Goal: Find contact information: Find contact information

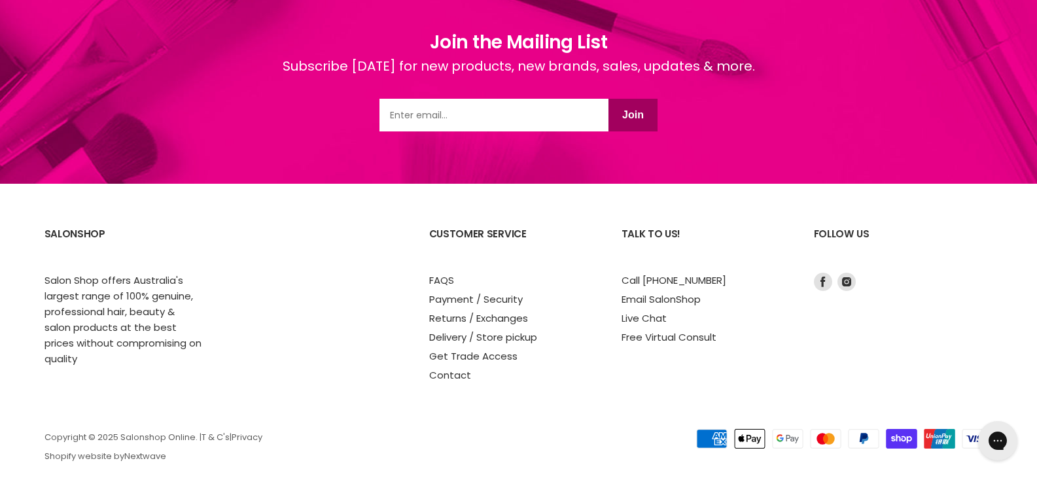
scroll to position [1807, 0]
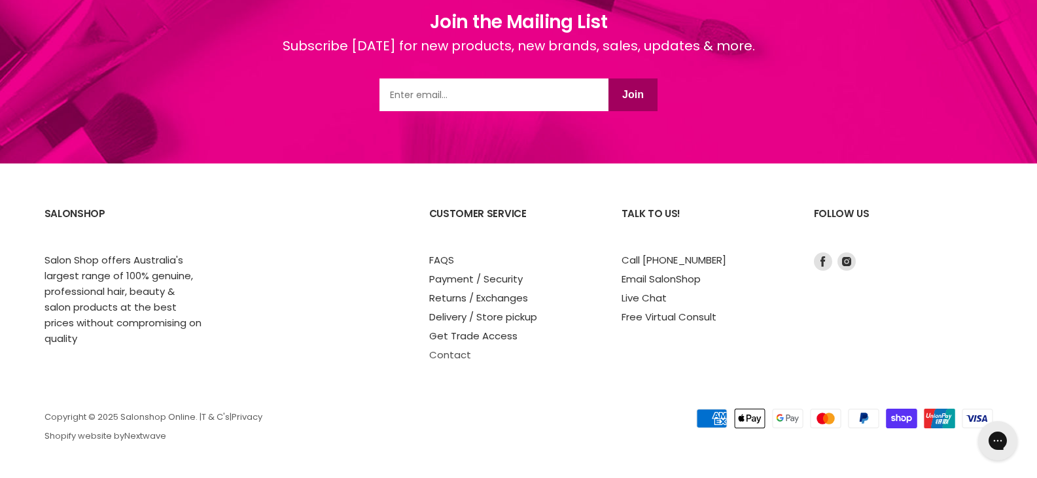
click at [460, 352] on link "Contact" at bounding box center [450, 355] width 42 height 14
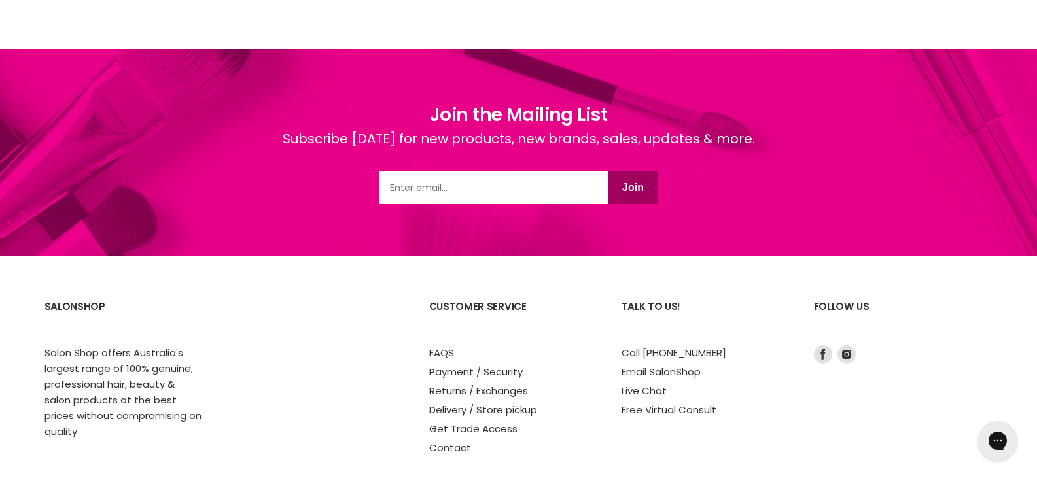
scroll to position [1141, 0]
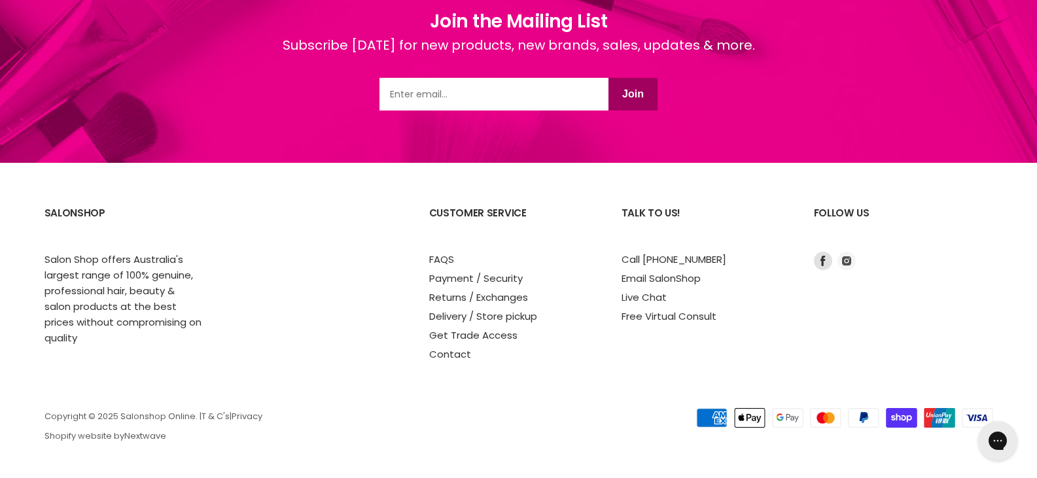
click at [854, 261] on icon "Footer" at bounding box center [846, 261] width 18 height 18
